Goal: Check status: Check status

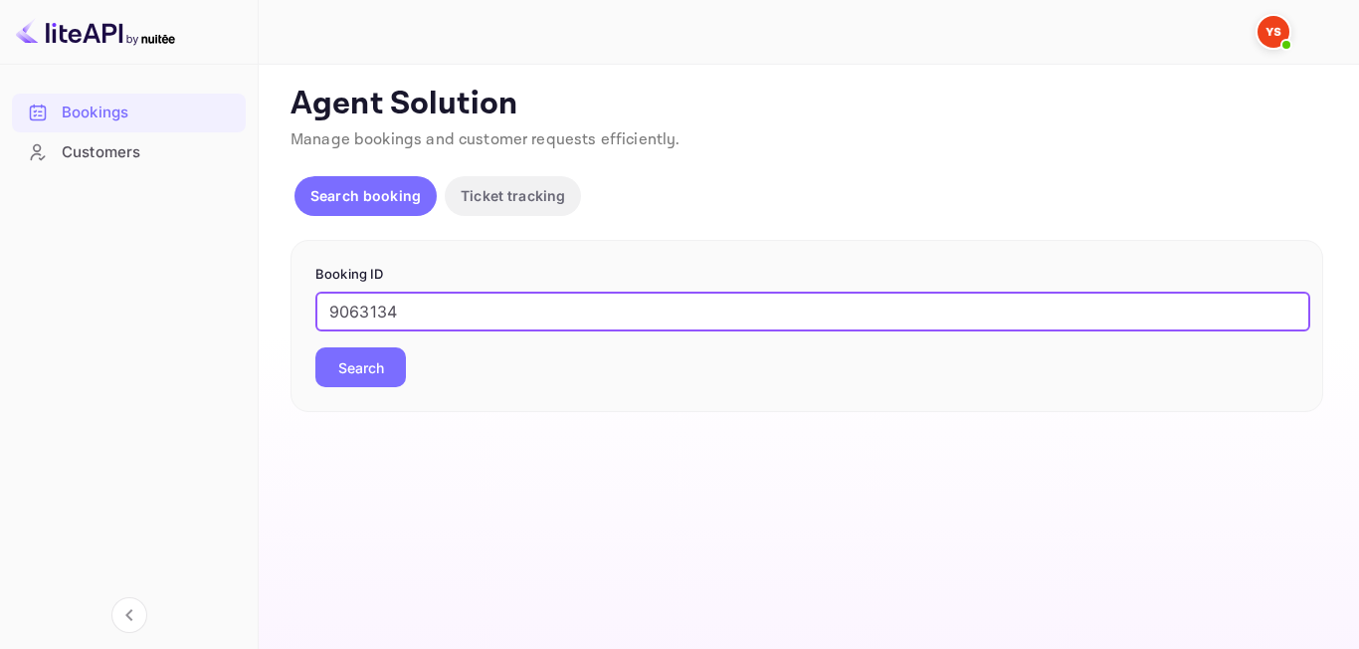
type input "9063134"
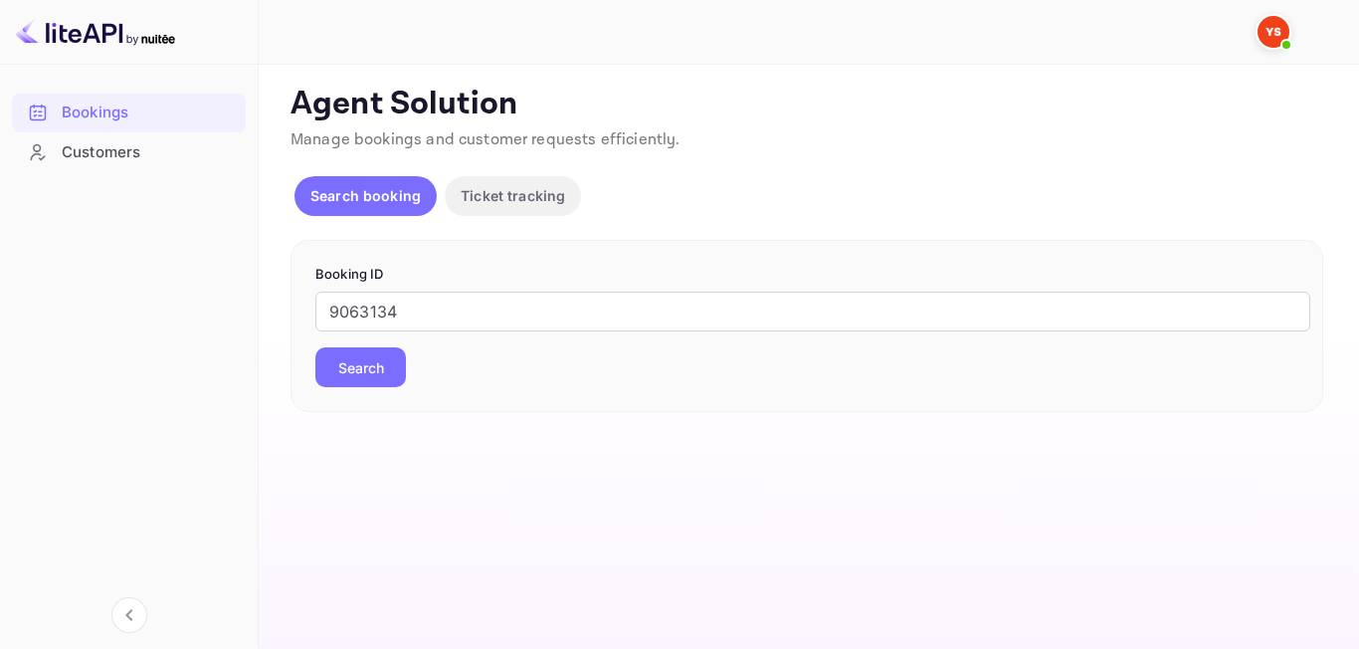
click at [393, 353] on button "Search" at bounding box center [360, 367] width 91 height 40
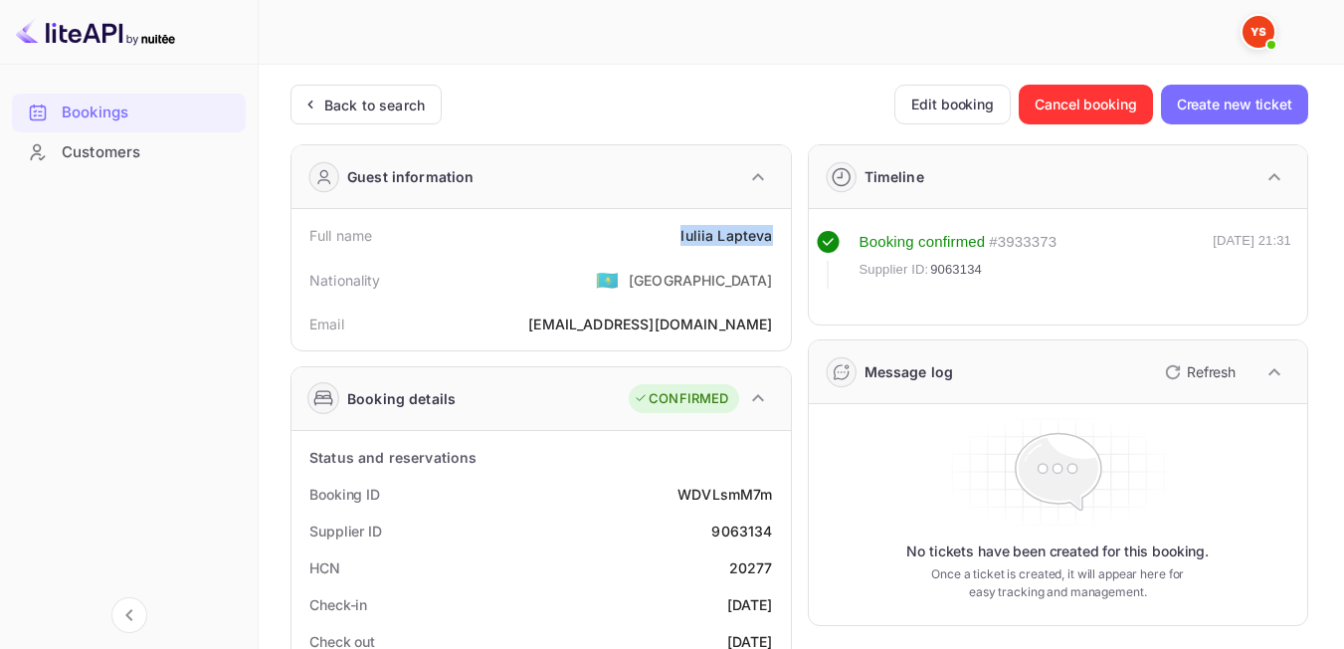
drag, startPoint x: 675, startPoint y: 234, endPoint x: 774, endPoint y: 245, distance: 99.1
click at [774, 245] on div "Full name [PERSON_NAME]" at bounding box center [540, 235] width 483 height 37
click at [658, 256] on div "Nationality 🇰🇿 [DEMOGRAPHIC_DATA]" at bounding box center [540, 280] width 483 height 52
click at [339, 105] on div "Back to search" at bounding box center [374, 104] width 100 height 21
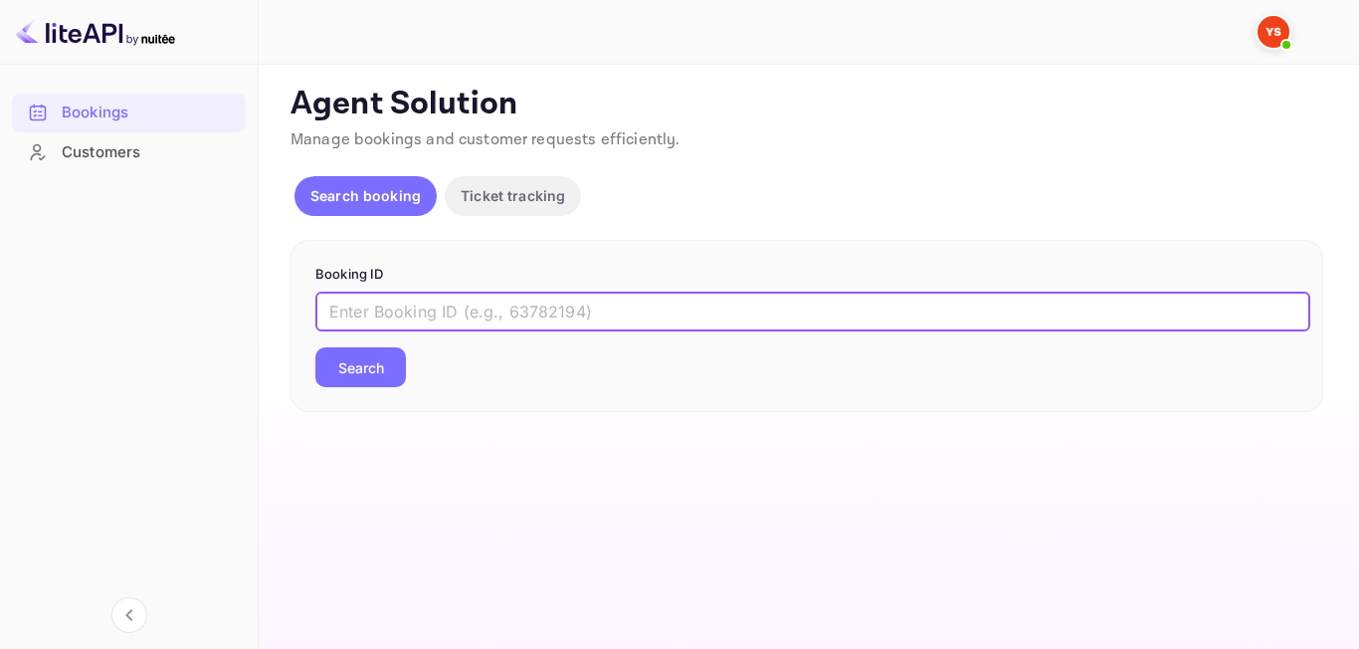
paste input "7752737"
type input "7752737"
click at [368, 376] on button "Search" at bounding box center [360, 367] width 91 height 40
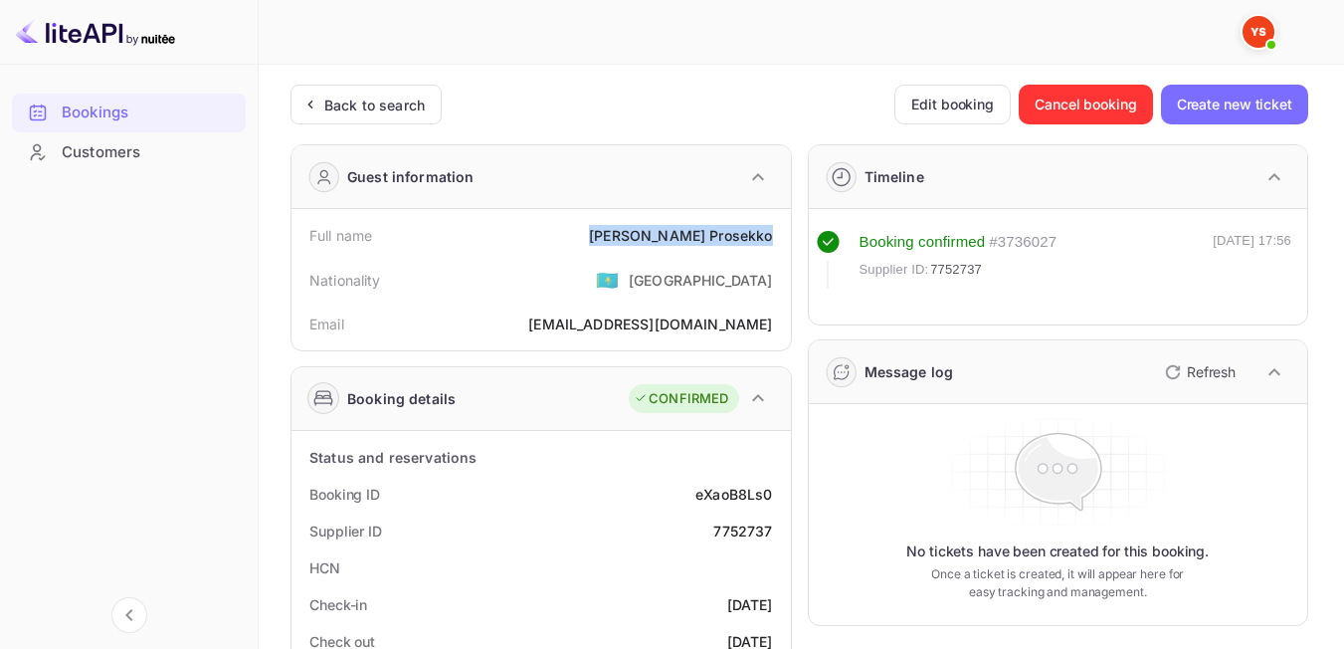
drag, startPoint x: 644, startPoint y: 240, endPoint x: 779, endPoint y: 235, distance: 135.4
click at [779, 235] on div "Full name [PERSON_NAME]" at bounding box center [540, 235] width 483 height 37
click at [647, 287] on div "Nationality 🇰🇿 [DEMOGRAPHIC_DATA]" at bounding box center [540, 280] width 483 height 52
drag, startPoint x: 706, startPoint y: 531, endPoint x: 776, endPoint y: 529, distance: 69.7
click at [776, 529] on div "Supplier ID 7752737" at bounding box center [540, 530] width 483 height 37
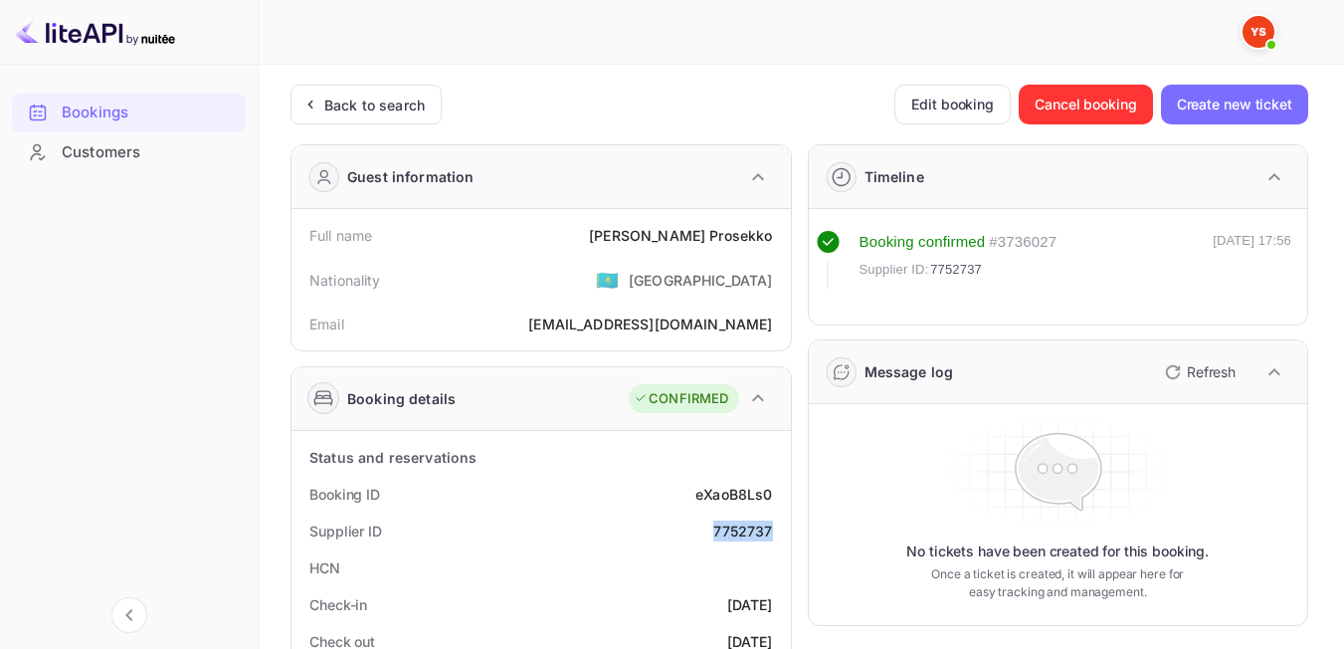
copy div "7752737"
drag, startPoint x: 663, startPoint y: 218, endPoint x: 774, endPoint y: 239, distance: 112.4
click at [774, 239] on div "Full name [PERSON_NAME]" at bounding box center [540, 235] width 483 height 37
copy div "[PERSON_NAME]"
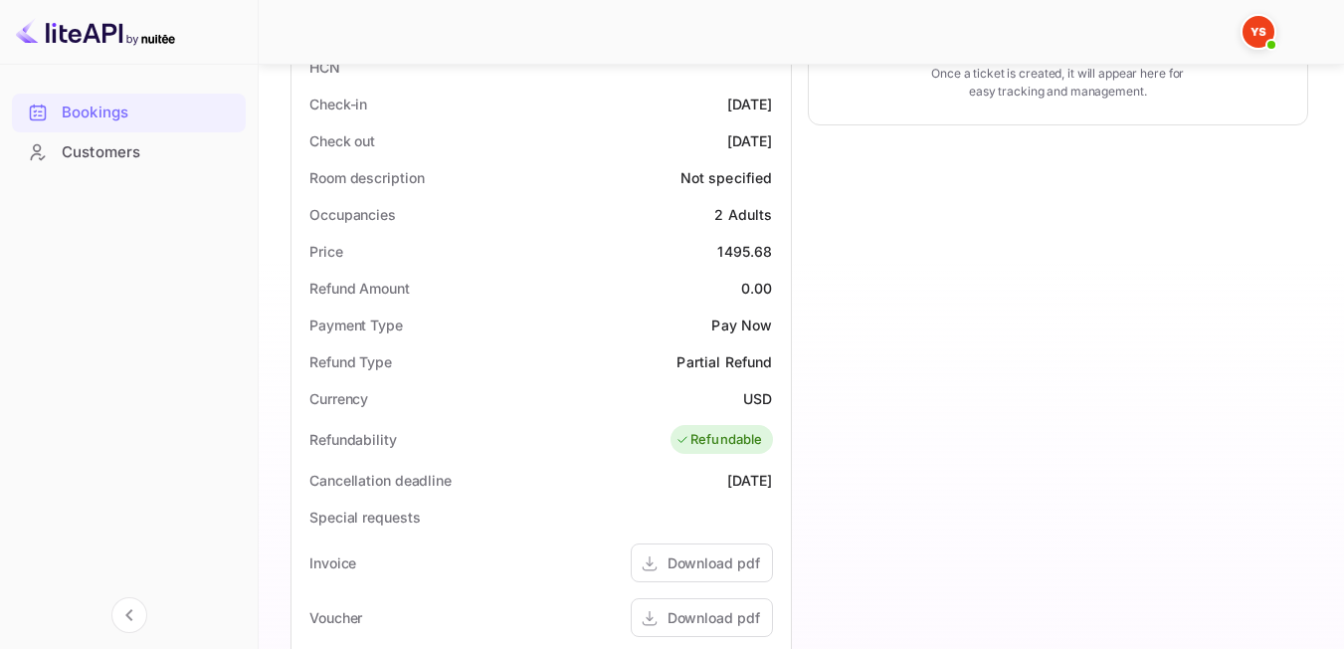
scroll to position [513, 0]
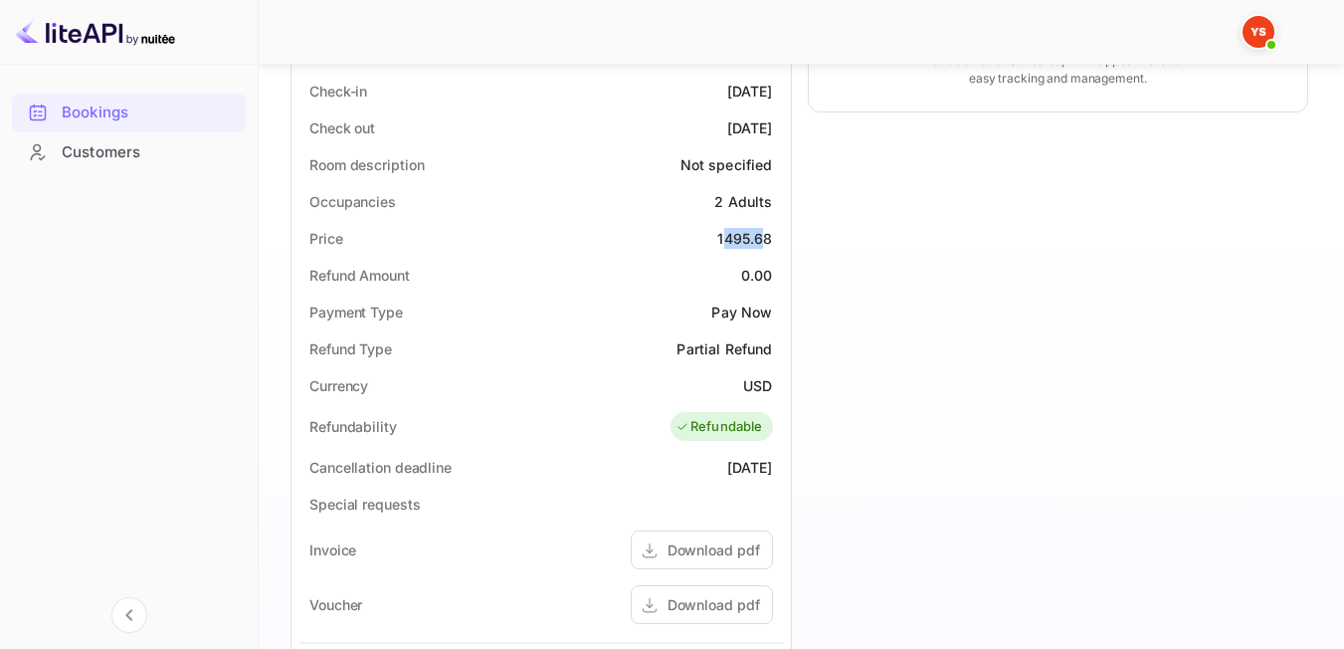
drag, startPoint x: 736, startPoint y: 238, endPoint x: 767, endPoint y: 238, distance: 30.8
click at [767, 238] on div "1495.68" at bounding box center [744, 238] width 55 height 21
click at [738, 243] on div "1495.68" at bounding box center [744, 238] width 55 height 21
drag, startPoint x: 711, startPoint y: 243, endPoint x: 774, endPoint y: 243, distance: 62.7
click at [774, 243] on div "Price 1495.68" at bounding box center [540, 238] width 483 height 37
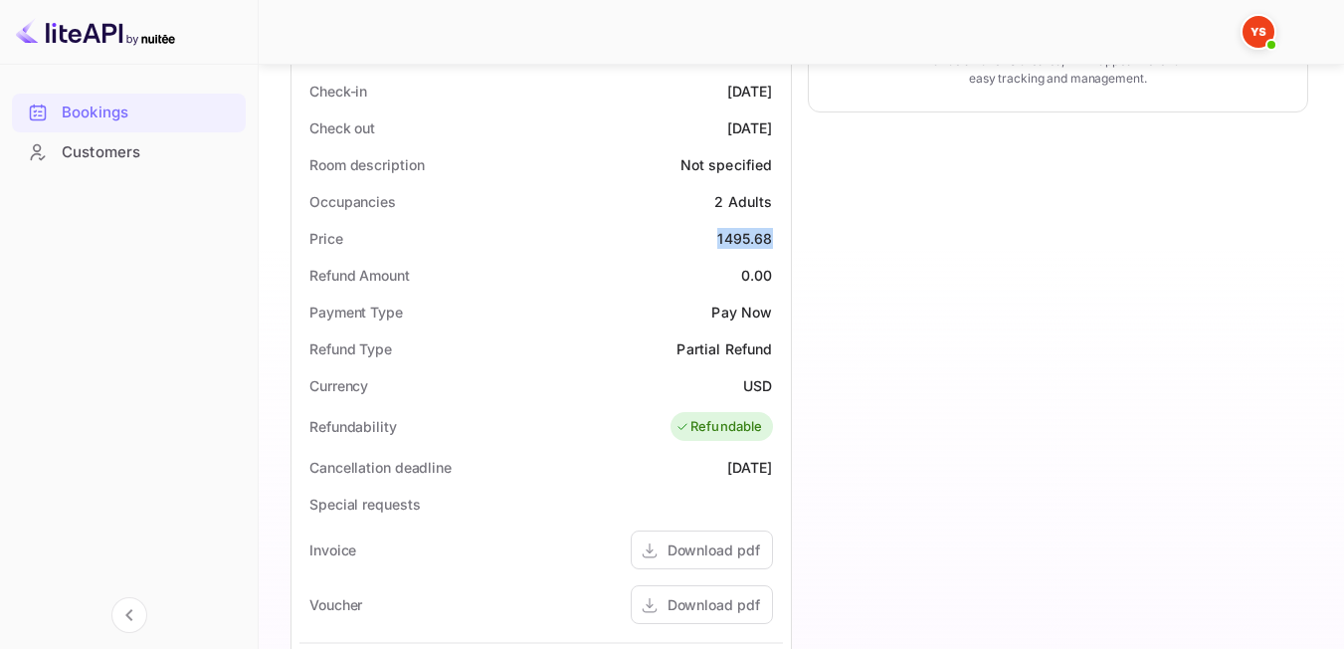
copy div "1495.68"
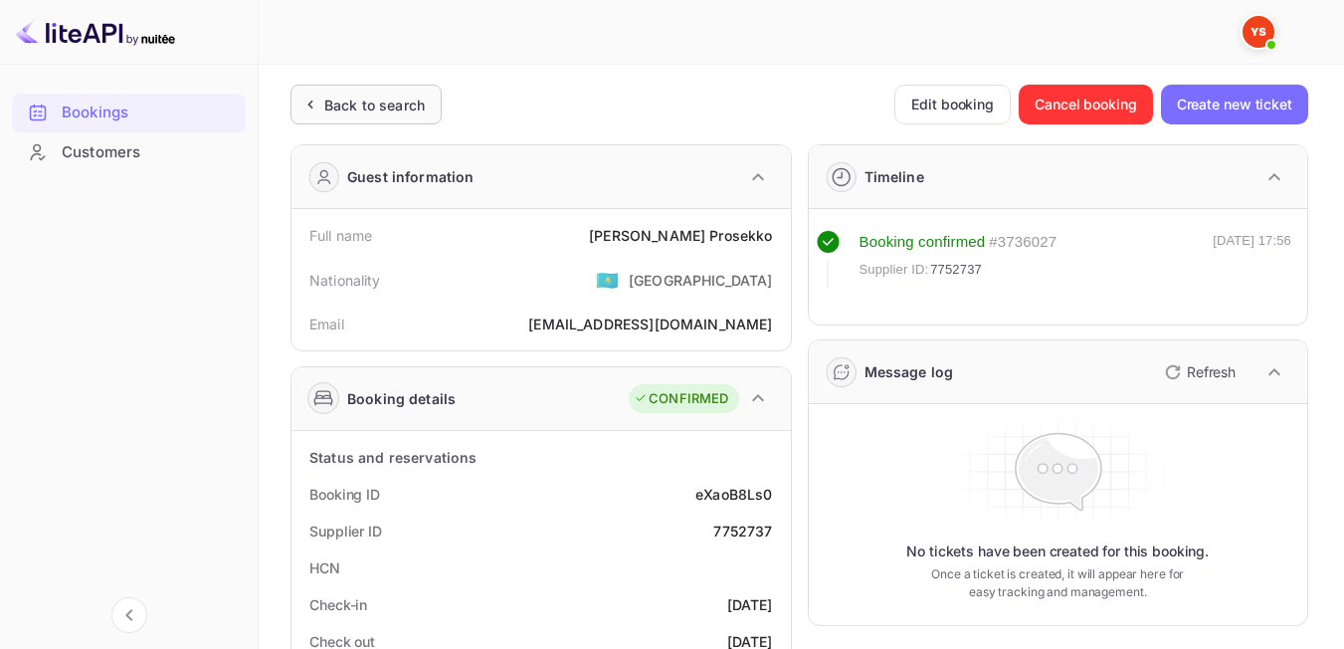
click at [425, 109] on div "Back to search" at bounding box center [365, 105] width 151 height 40
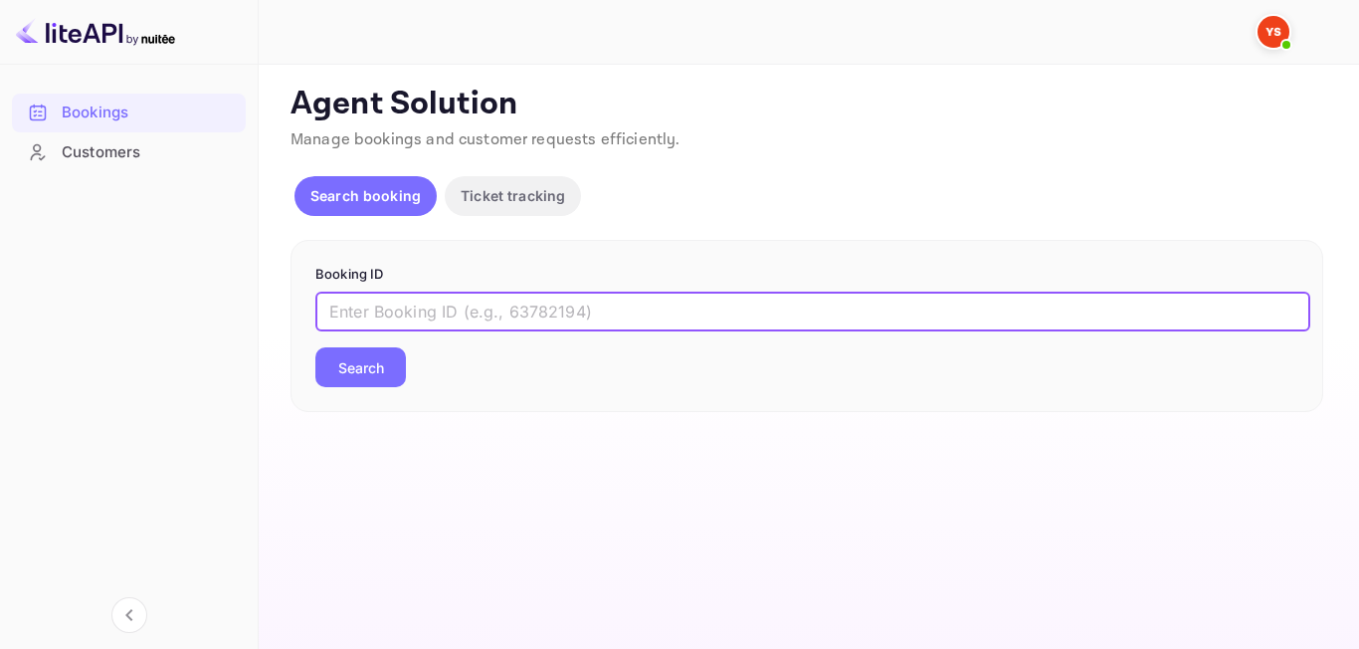
paste input "9400130"
type input "9400130"
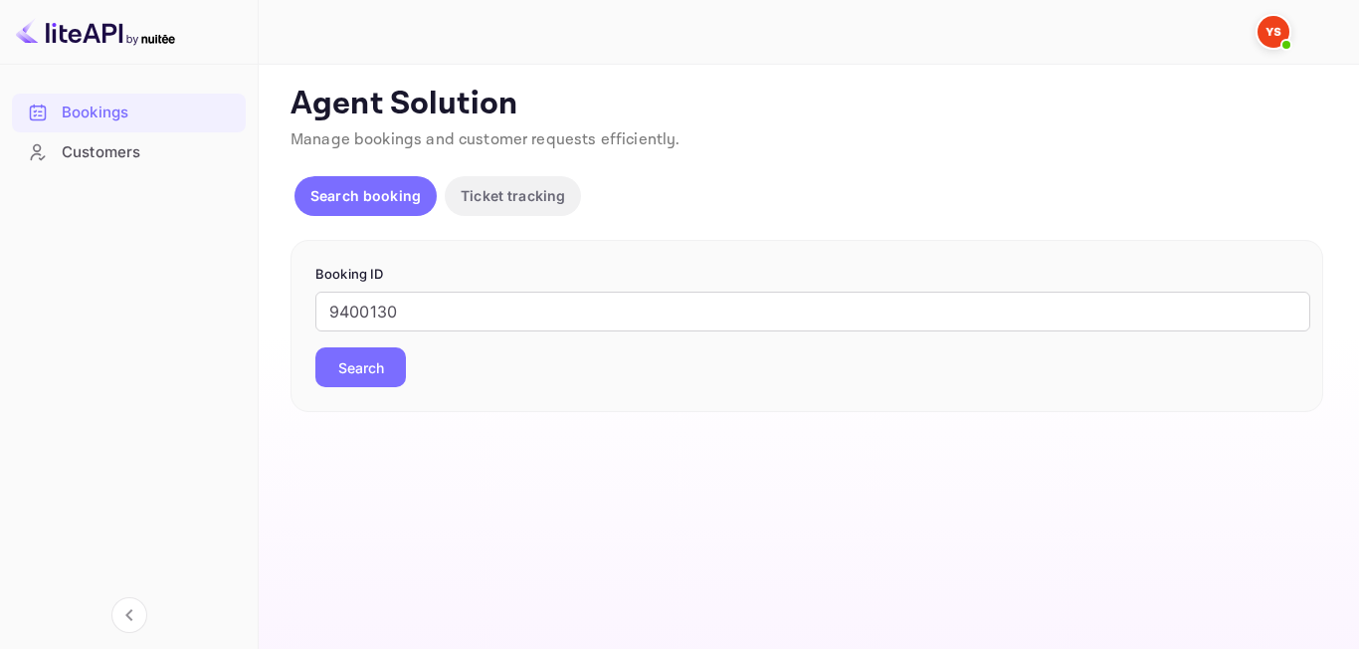
click at [393, 377] on button "Search" at bounding box center [360, 367] width 91 height 40
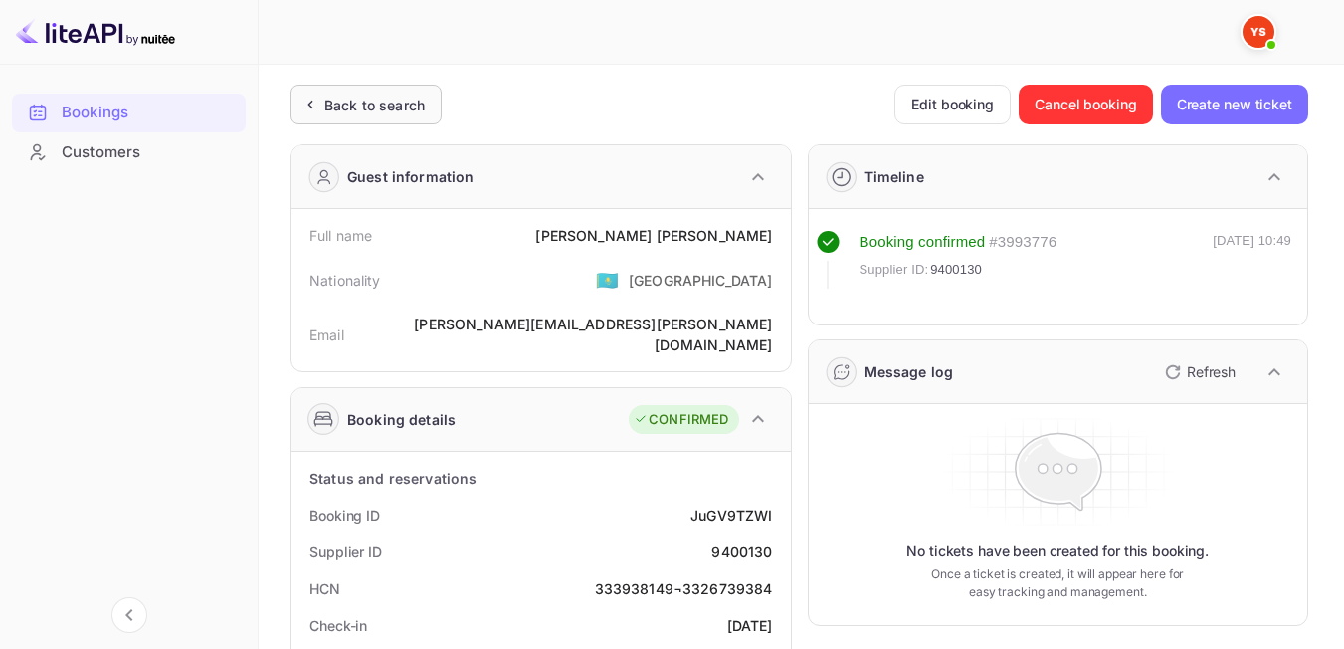
click at [323, 116] on div "Back to search" at bounding box center [365, 105] width 151 height 40
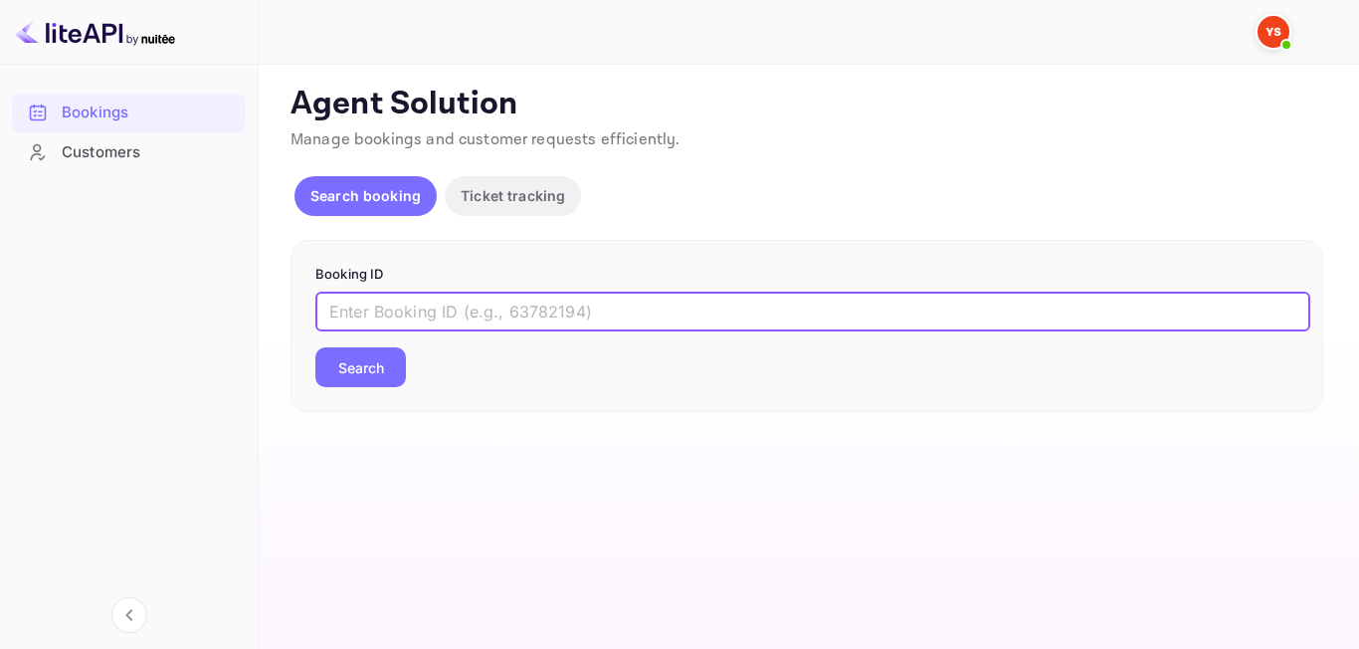
paste input "9284454"
click at [338, 313] on input "9284454" at bounding box center [812, 311] width 995 height 40
type input "9284454"
click at [348, 356] on button "Search" at bounding box center [360, 367] width 91 height 40
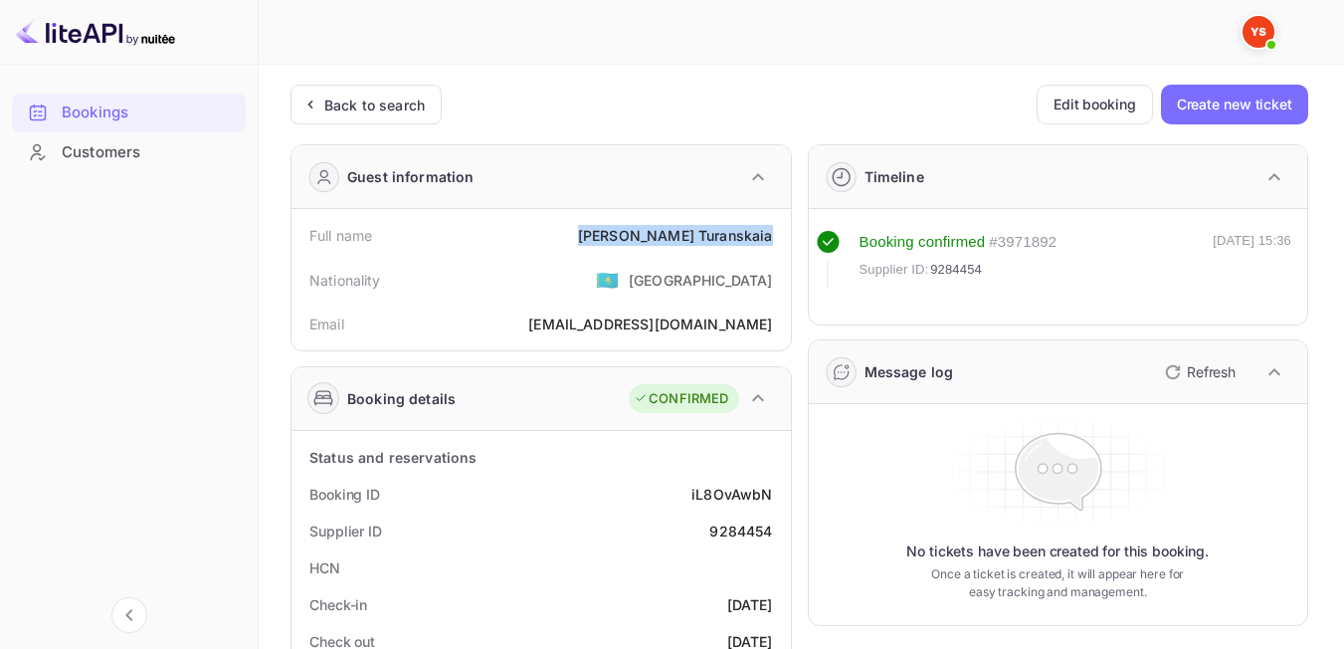
drag, startPoint x: 663, startPoint y: 222, endPoint x: 769, endPoint y: 239, distance: 106.8
click at [769, 239] on div "Full name [PERSON_NAME]" at bounding box center [540, 235] width 483 height 37
click at [606, 265] on div "Nationality 🇰🇿 [DEMOGRAPHIC_DATA]" at bounding box center [540, 280] width 483 height 52
drag, startPoint x: 741, startPoint y: 536, endPoint x: 773, endPoint y: 536, distance: 31.8
click at [773, 536] on div "Supplier ID 9284454" at bounding box center [540, 530] width 483 height 37
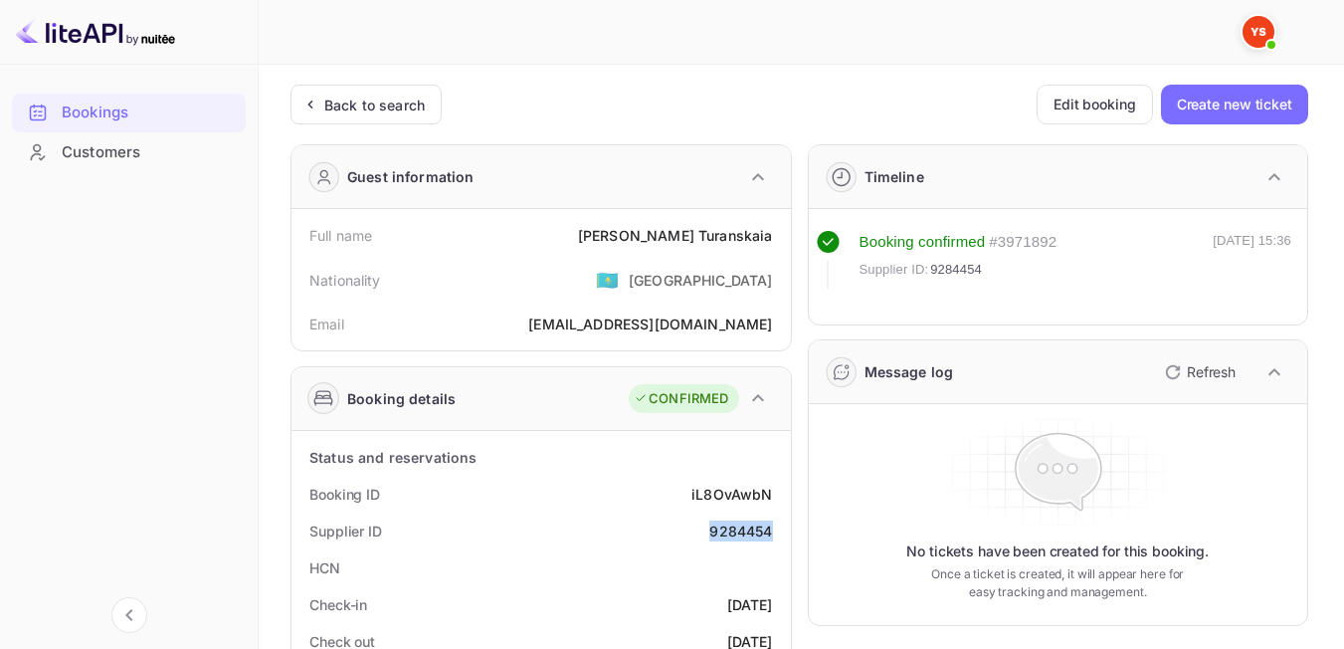
copy div "9284454"
drag, startPoint x: 622, startPoint y: 236, endPoint x: 772, endPoint y: 234, distance: 150.2
click at [772, 234] on div "Full name [PERSON_NAME]" at bounding box center [540, 235] width 483 height 37
copy div "[PERSON_NAME]"
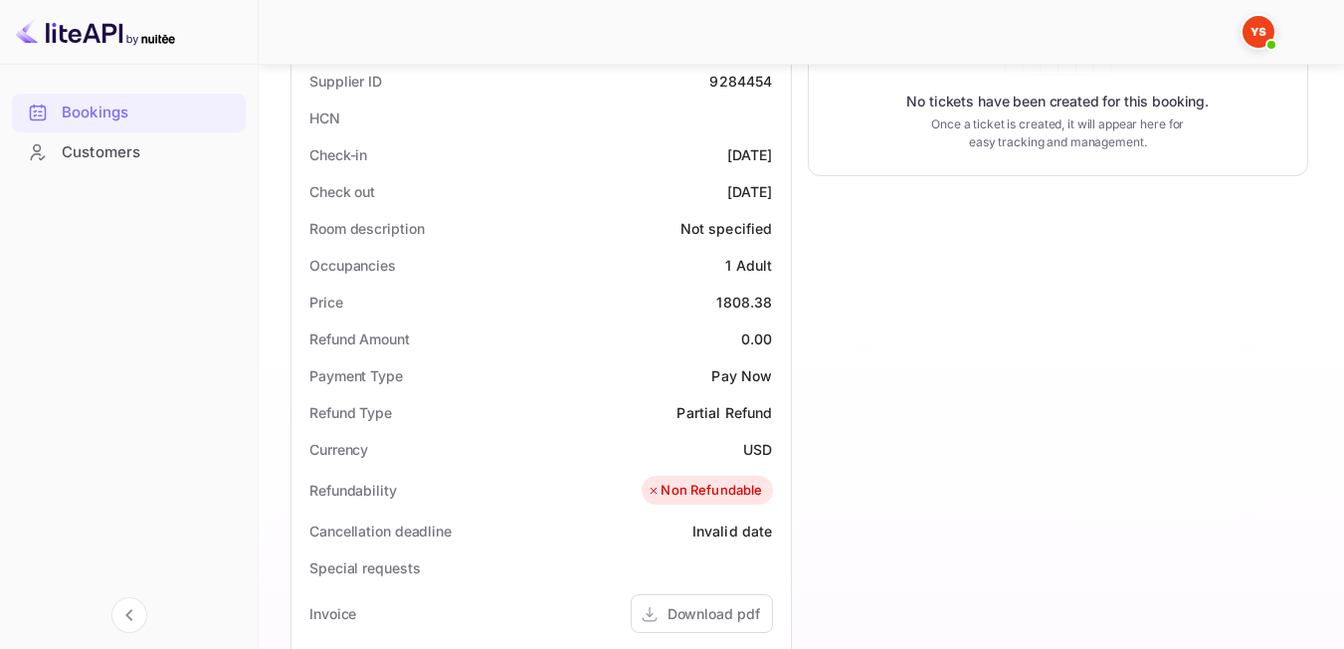
scroll to position [465, 0]
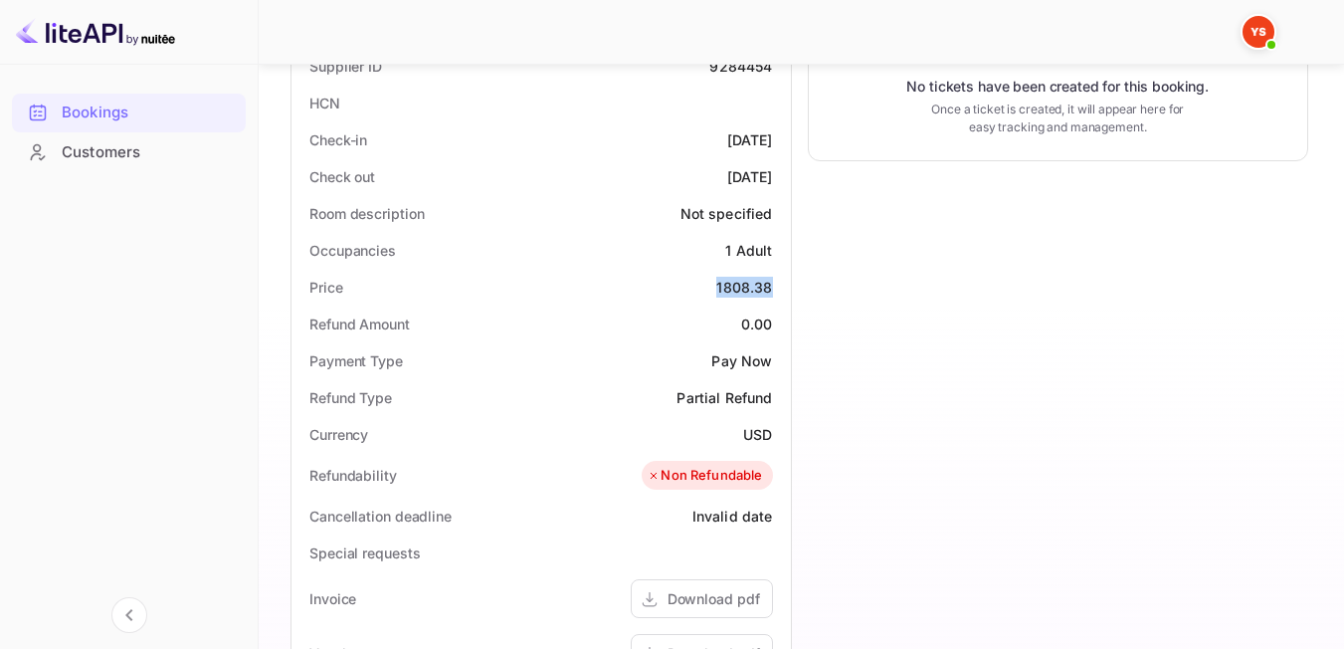
drag, startPoint x: 720, startPoint y: 286, endPoint x: 774, endPoint y: 285, distance: 53.7
click at [774, 285] on div "Price 1808.38" at bounding box center [540, 287] width 483 height 37
copy div "1808.38"
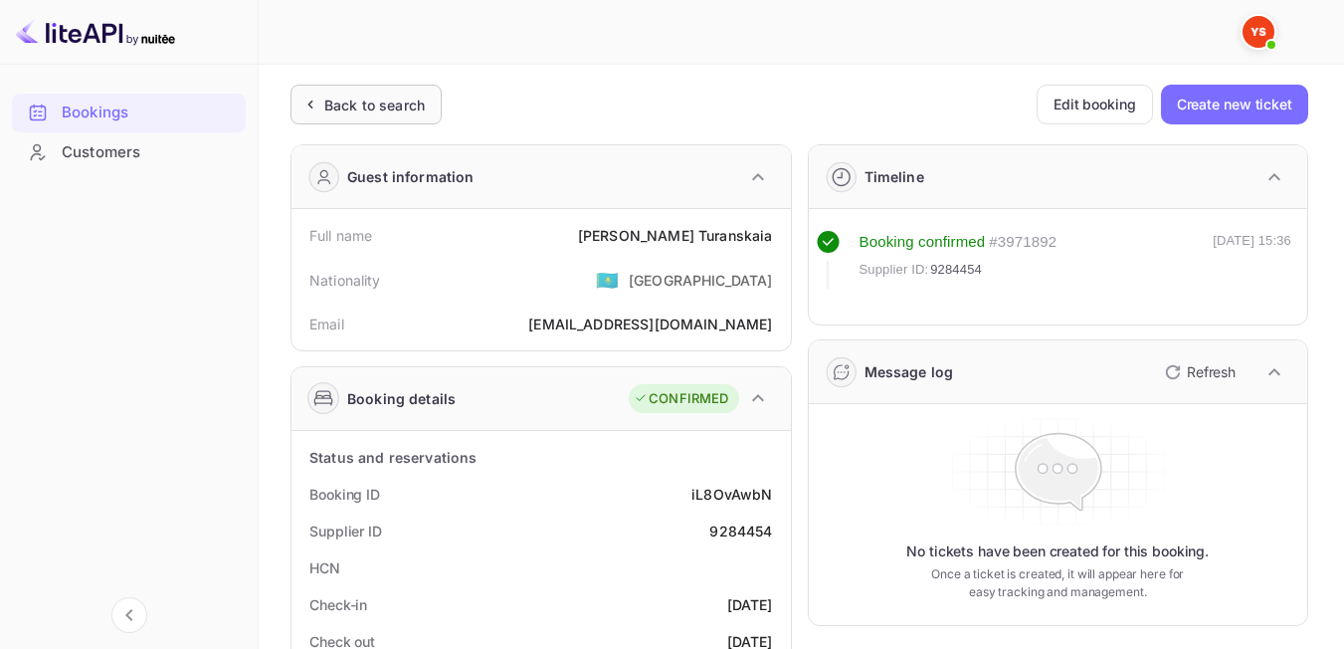
click at [363, 89] on div "Back to search" at bounding box center [365, 105] width 151 height 40
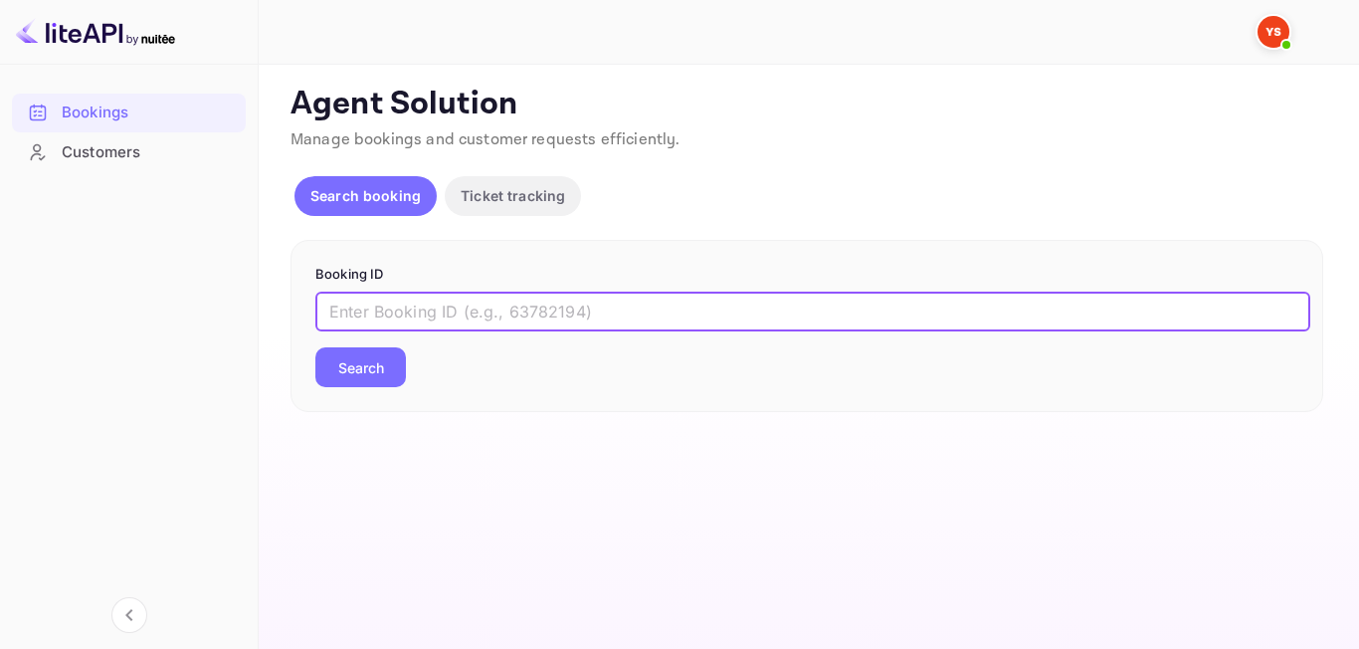
paste input "9328934"
type input "9328934"
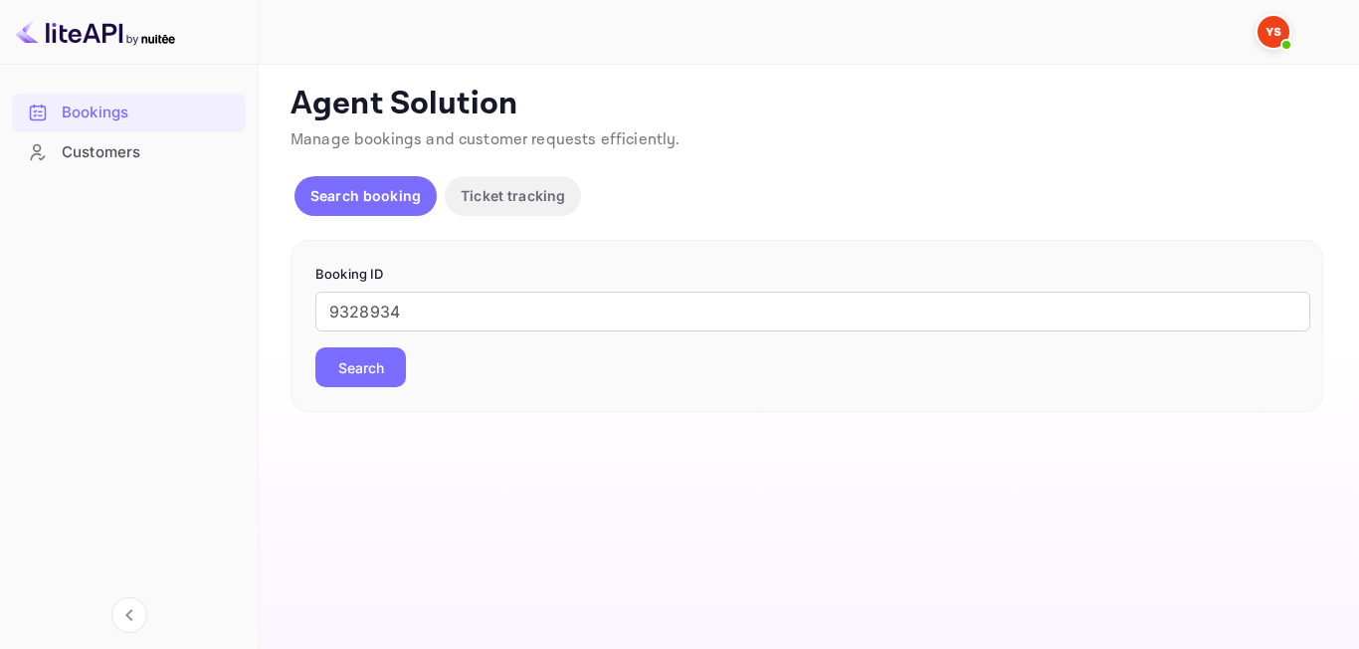
click at [349, 367] on button "Search" at bounding box center [360, 367] width 91 height 40
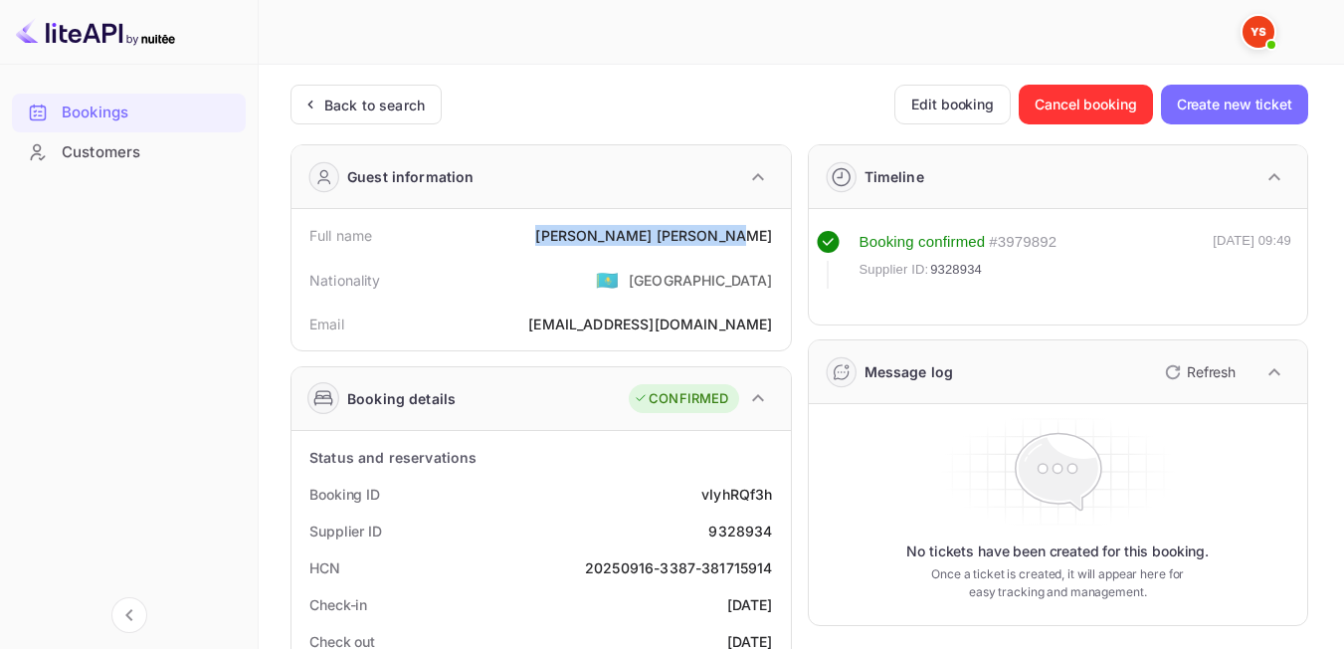
drag, startPoint x: 651, startPoint y: 236, endPoint x: 788, endPoint y: 236, distance: 137.3
click at [788, 236] on div "Full name [PERSON_NAME] Nationality 🇰🇿 [DEMOGRAPHIC_DATA] Email [EMAIL_ADDRESS]…" at bounding box center [540, 279] width 499 height 141
click at [580, 283] on div "Nationality 🇰🇿 [DEMOGRAPHIC_DATA]" at bounding box center [540, 280] width 483 height 52
click at [347, 119] on div "Back to search" at bounding box center [365, 105] width 151 height 40
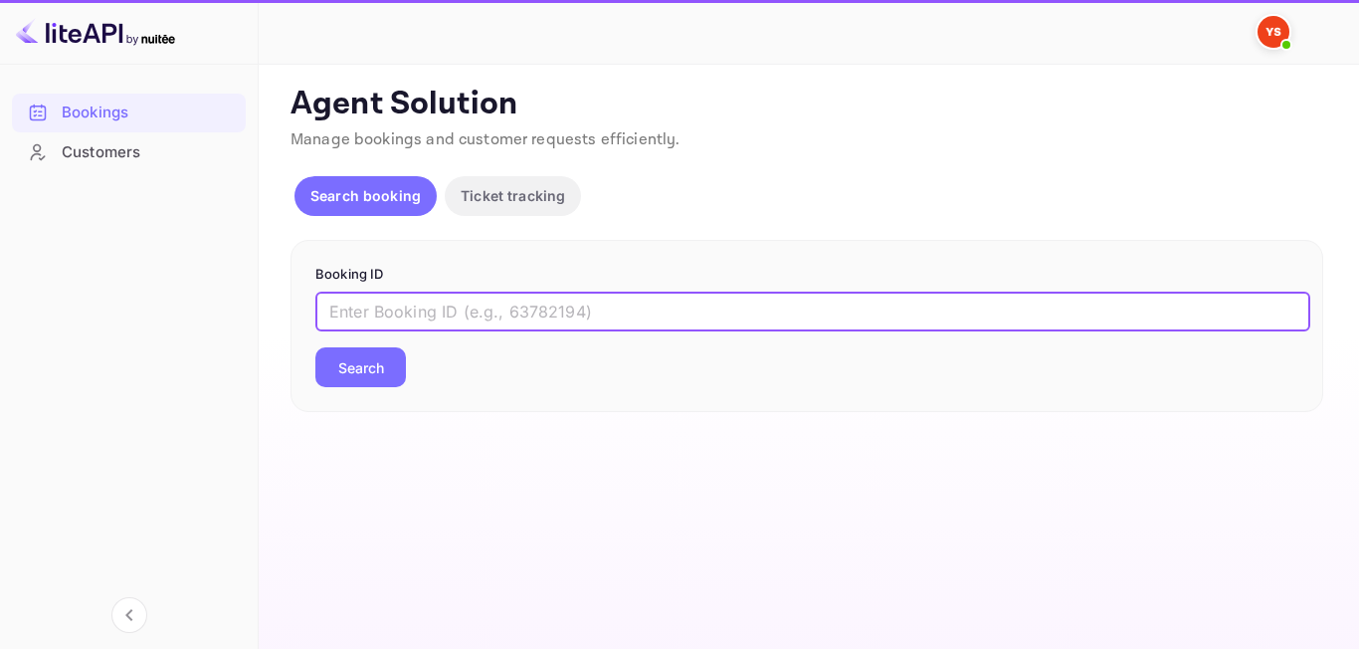
paste input "9330702"
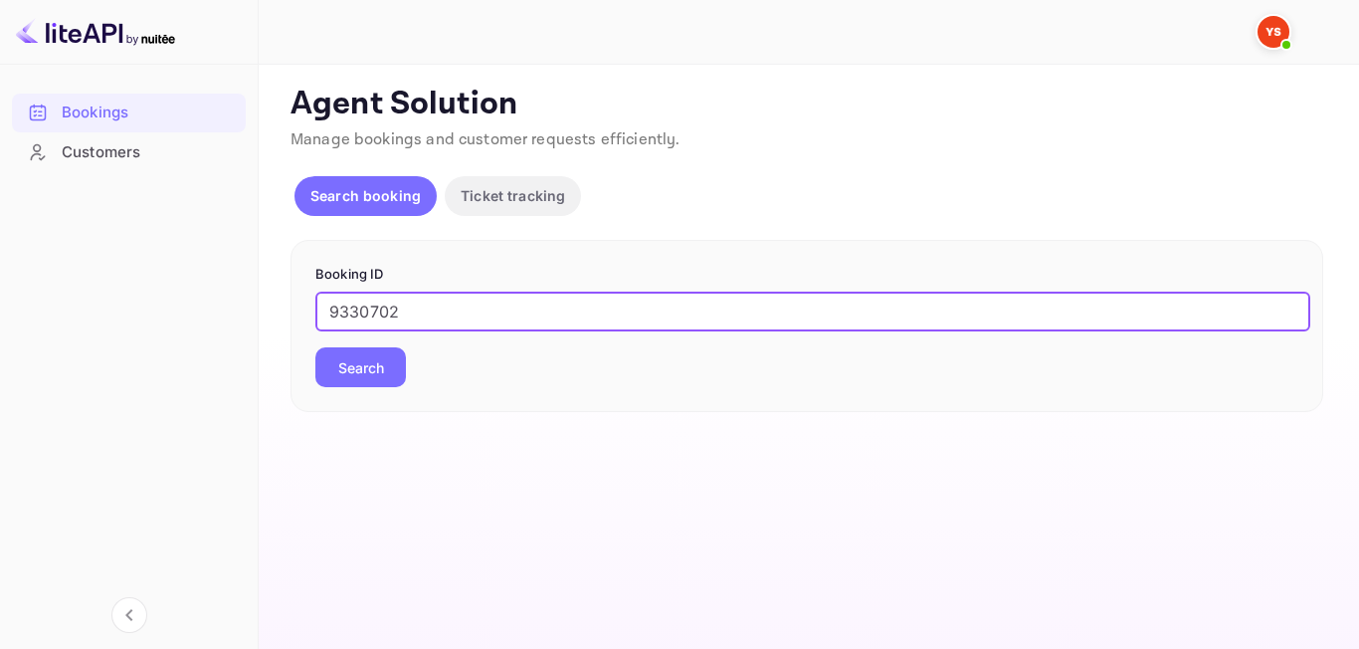
type input "9330702"
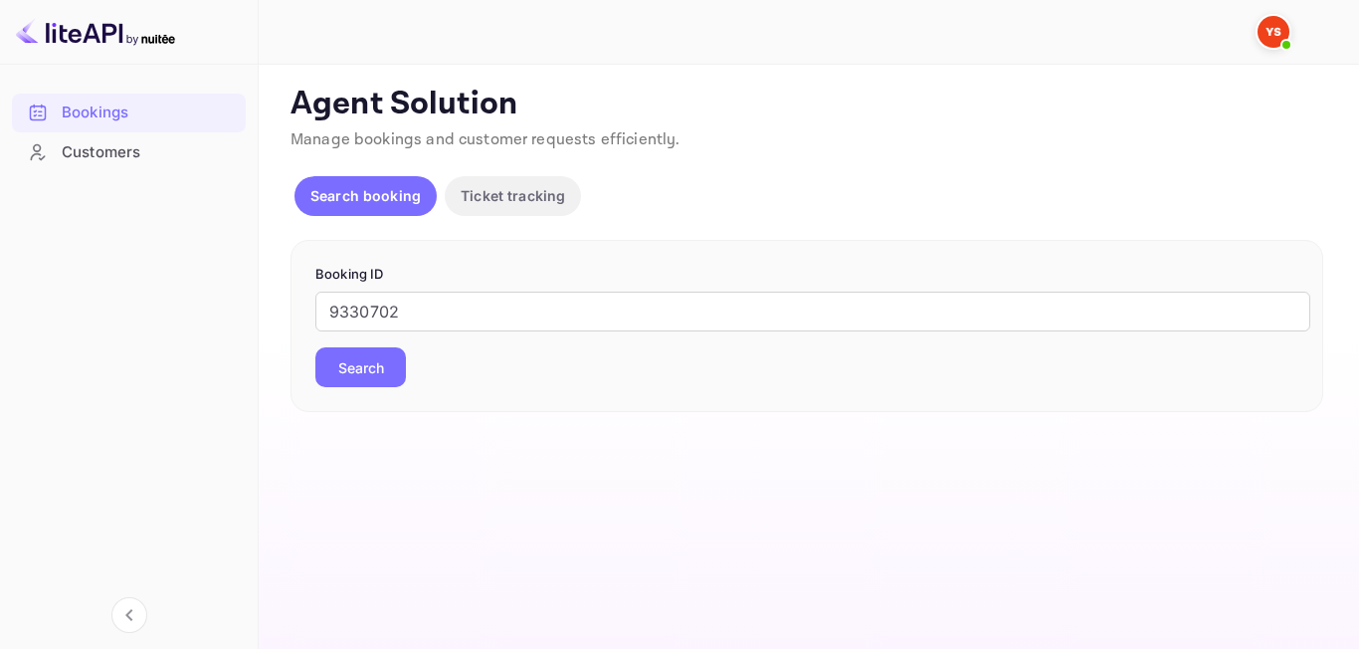
click at [363, 371] on button "Search" at bounding box center [360, 367] width 91 height 40
